Goal: Find specific page/section: Find specific page/section

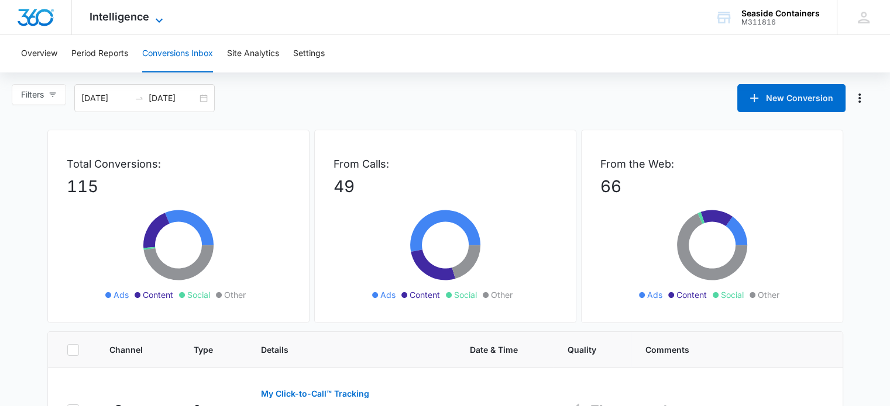
click at [136, 19] on span "Intelligence" at bounding box center [119, 17] width 60 height 12
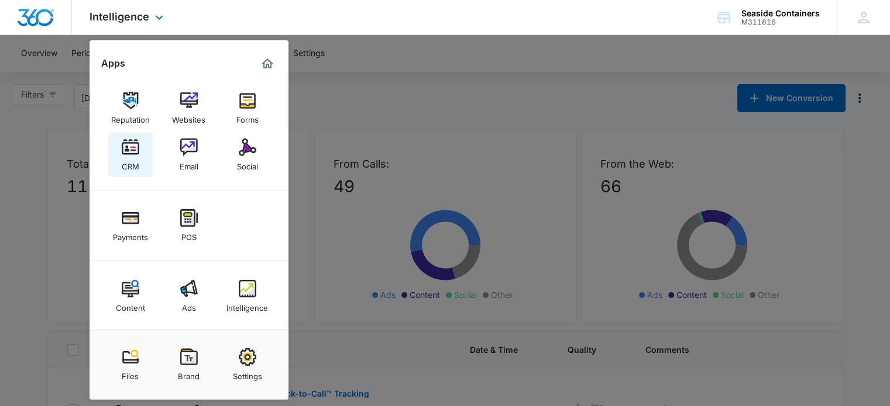
click at [133, 162] on div "CRM" at bounding box center [131, 163] width 18 height 15
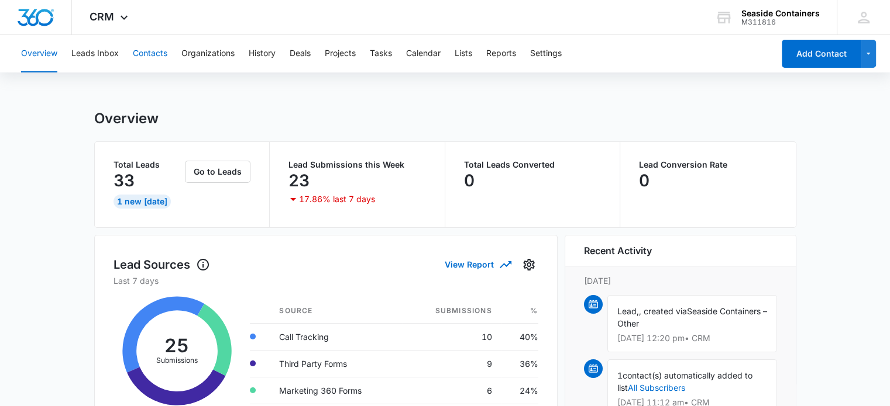
click at [147, 56] on button "Contacts" at bounding box center [150, 53] width 35 height 37
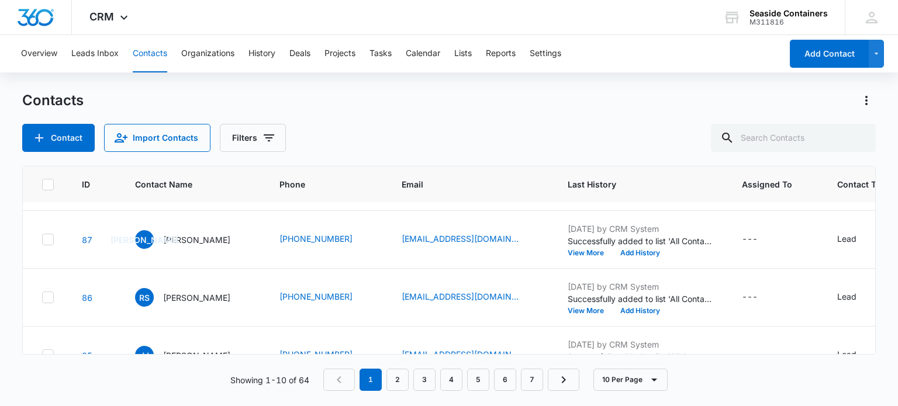
scroll to position [138, 0]
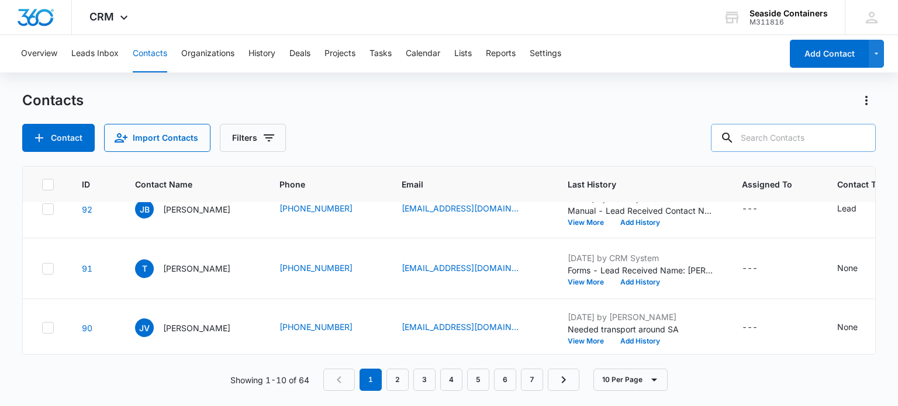
click at [773, 136] on input "text" at bounding box center [793, 138] width 165 height 28
type input "[PERSON_NAME]"
click at [715, 140] on icon at bounding box center [710, 138] width 11 height 11
click at [778, 136] on input "[PERSON_NAME]" at bounding box center [785, 138] width 182 height 28
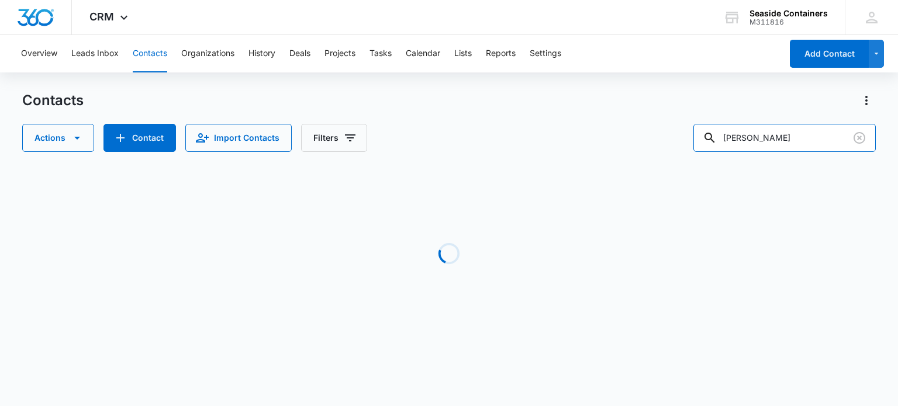
scroll to position [0, 0]
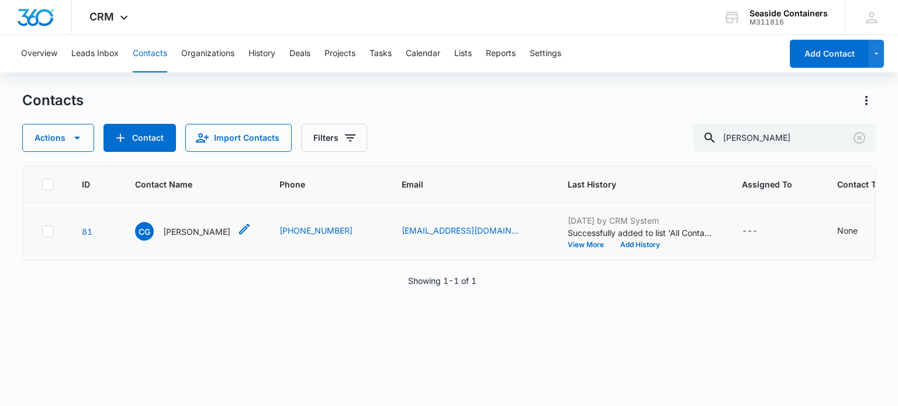
click at [177, 238] on p "[PERSON_NAME]" at bounding box center [196, 232] width 67 height 12
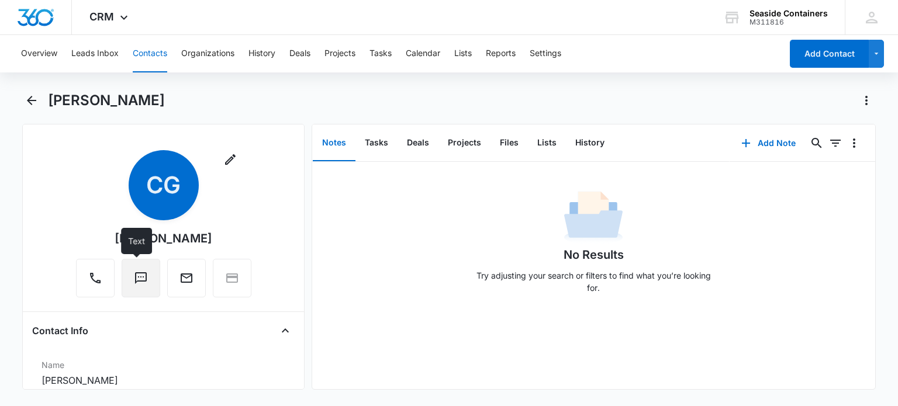
click at [134, 278] on icon "Text" at bounding box center [141, 278] width 14 height 14
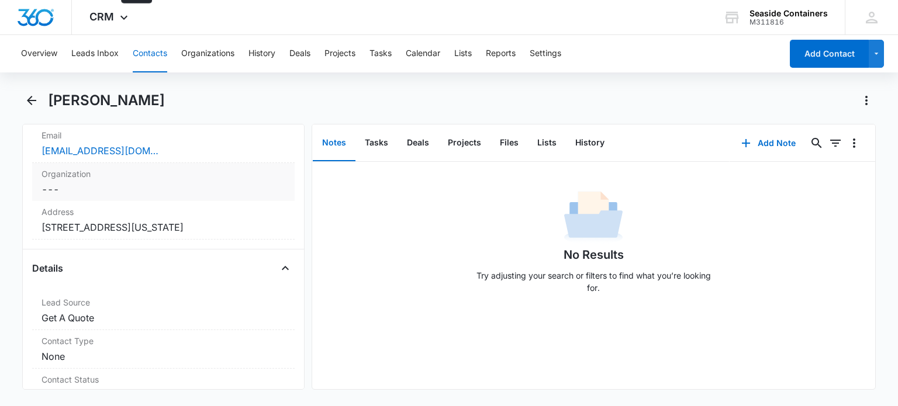
scroll to position [351, 0]
